Goal: Check status: Check status

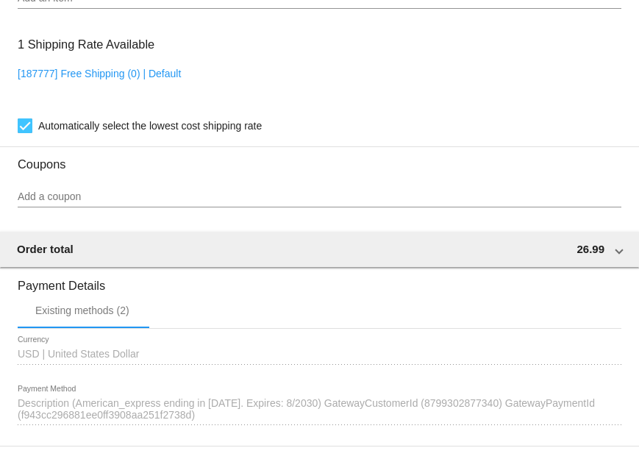
scroll to position [1266, 0]
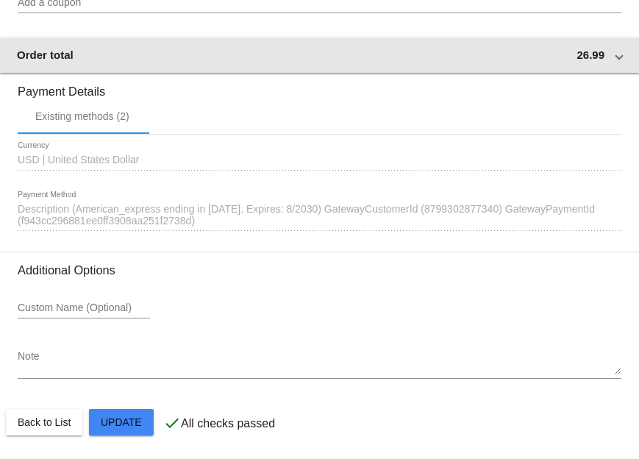
click at [616, 55] on span at bounding box center [619, 55] width 6 height 13
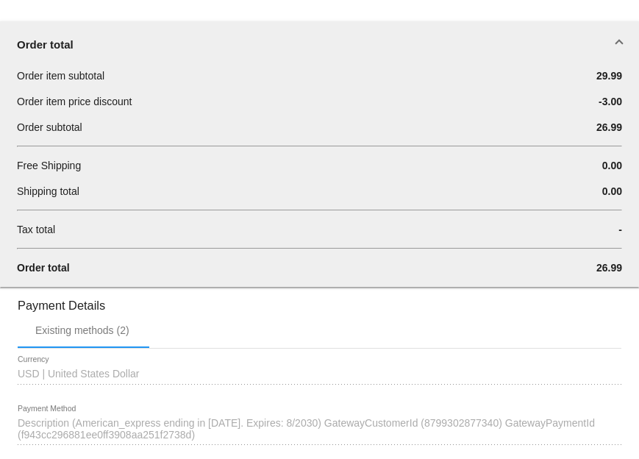
click at [617, 51] on span at bounding box center [619, 44] width 6 height 13
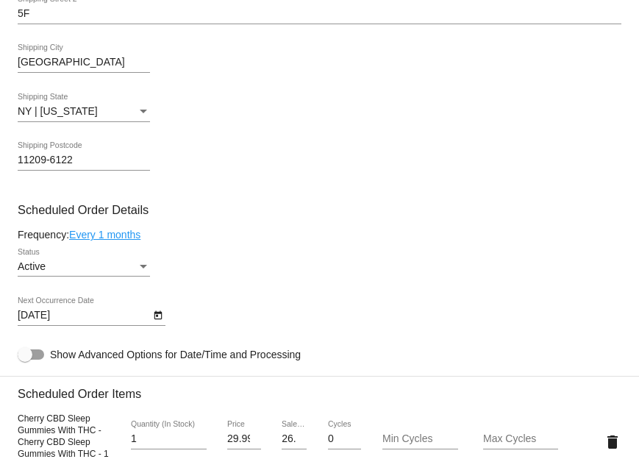
scroll to position [610, 0]
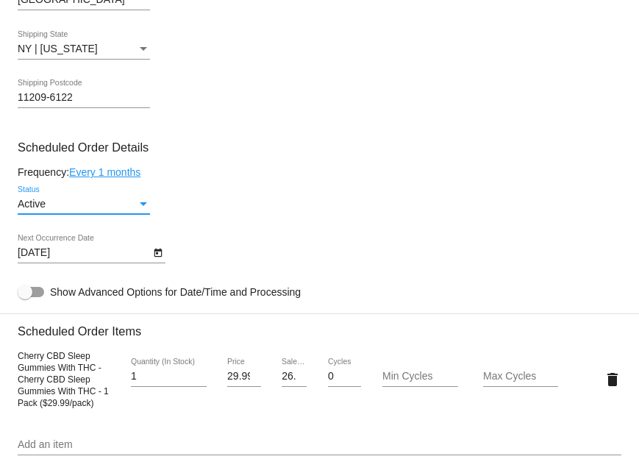
click at [143, 209] on div "Status" at bounding box center [143, 205] width 13 height 12
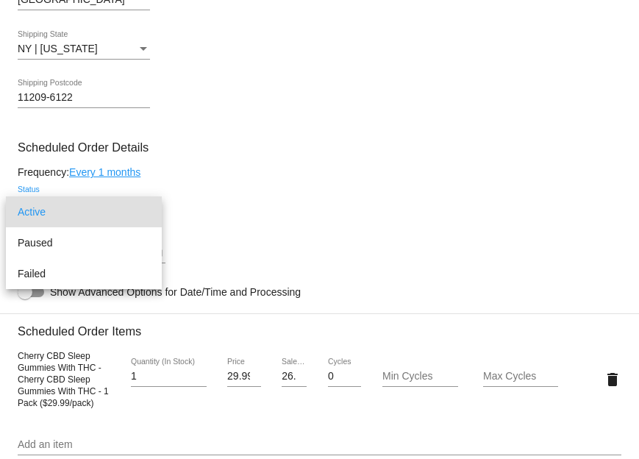
click at [315, 168] on div at bounding box center [319, 229] width 639 height 459
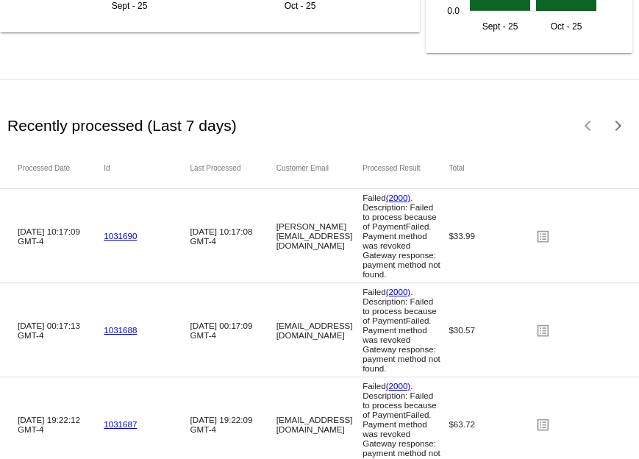
scroll to position [2005, 0]
